Goal: Task Accomplishment & Management: Manage account settings

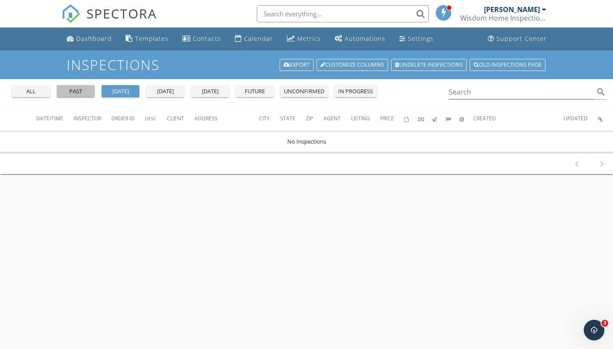
click at [75, 91] on div "past" at bounding box center [75, 91] width 31 height 9
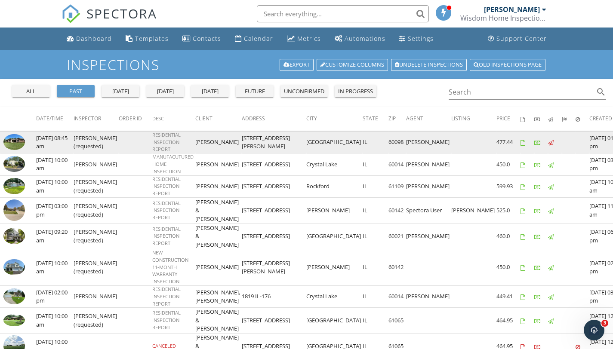
click at [18, 144] on img at bounding box center [14, 142] width 22 height 16
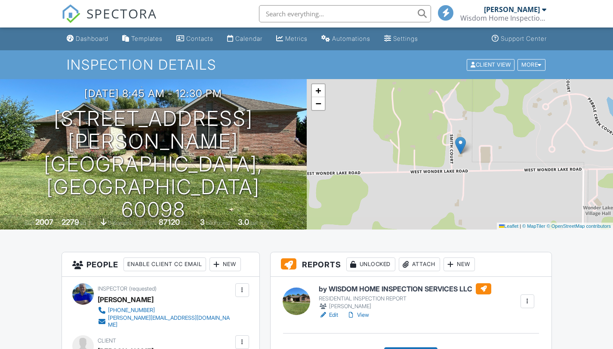
click at [333, 313] on link "Edit" at bounding box center [328, 315] width 19 height 9
